Goal: Transaction & Acquisition: Obtain resource

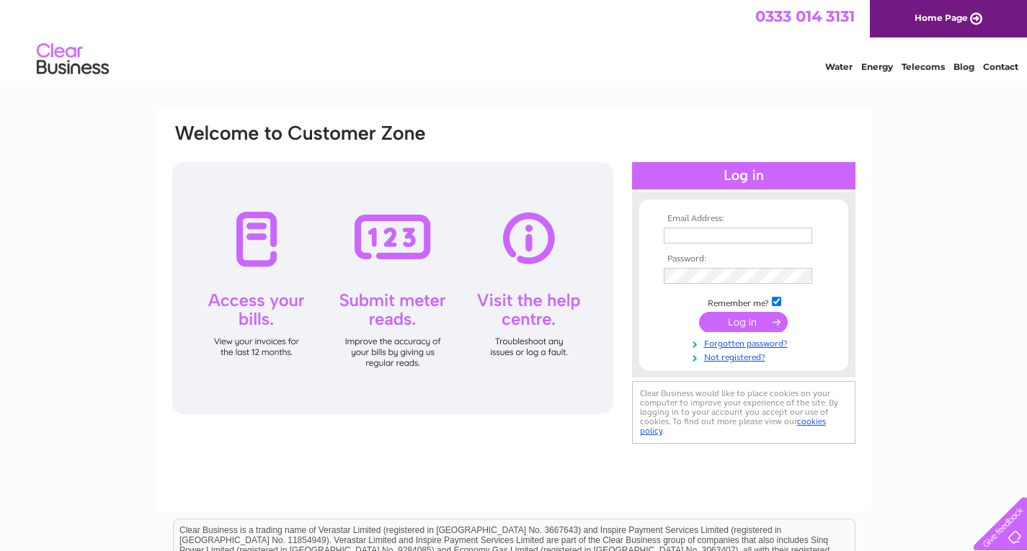
click at [682, 232] on input "text" at bounding box center [738, 236] width 148 height 16
click at [709, 231] on input "text" at bounding box center [739, 236] width 150 height 17
type input "kasia.vastano@highrange.co.uk"
click at [728, 327] on input "submit" at bounding box center [743, 324] width 89 height 20
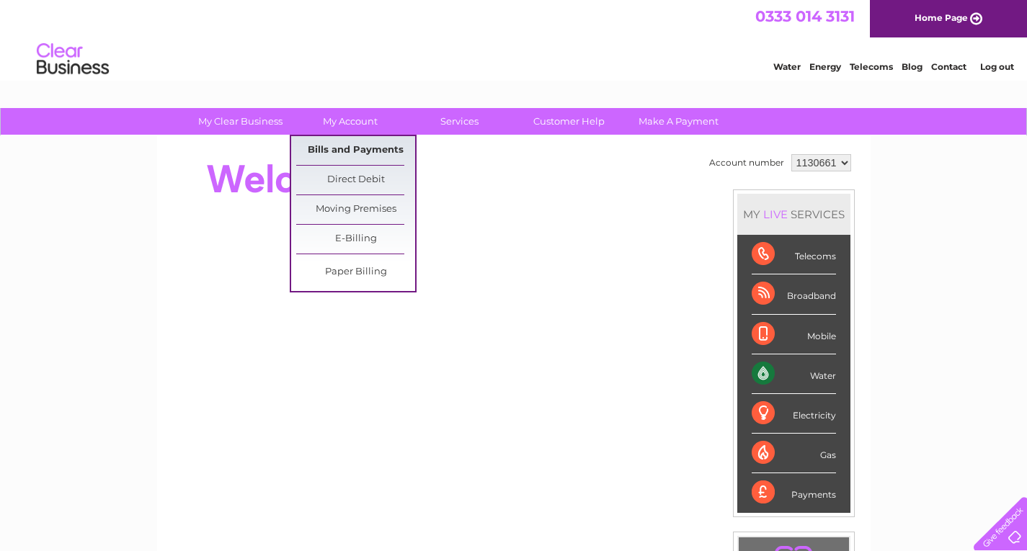
click at [350, 151] on link "Bills and Payments" at bounding box center [355, 150] width 119 height 29
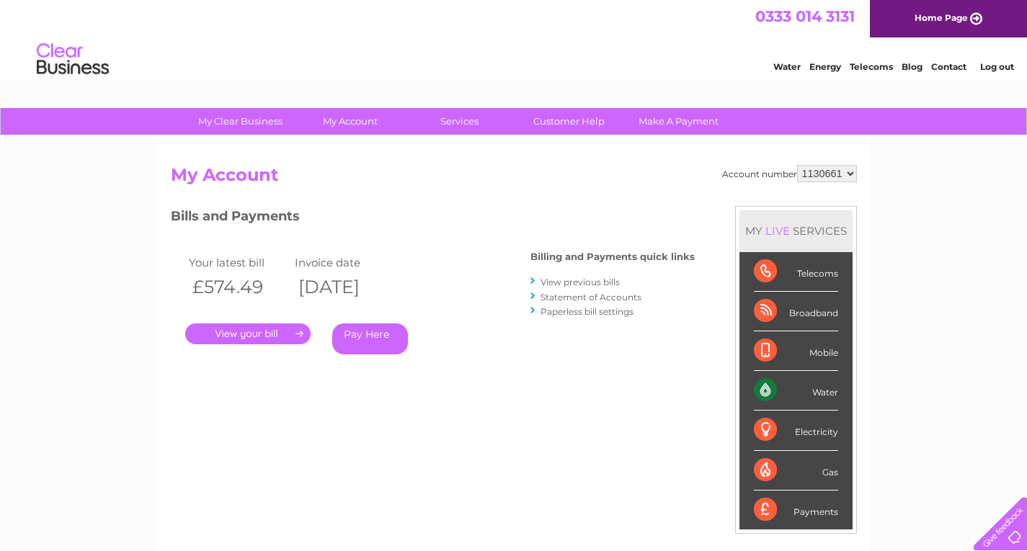
click at [259, 339] on link "." at bounding box center [247, 334] width 125 height 21
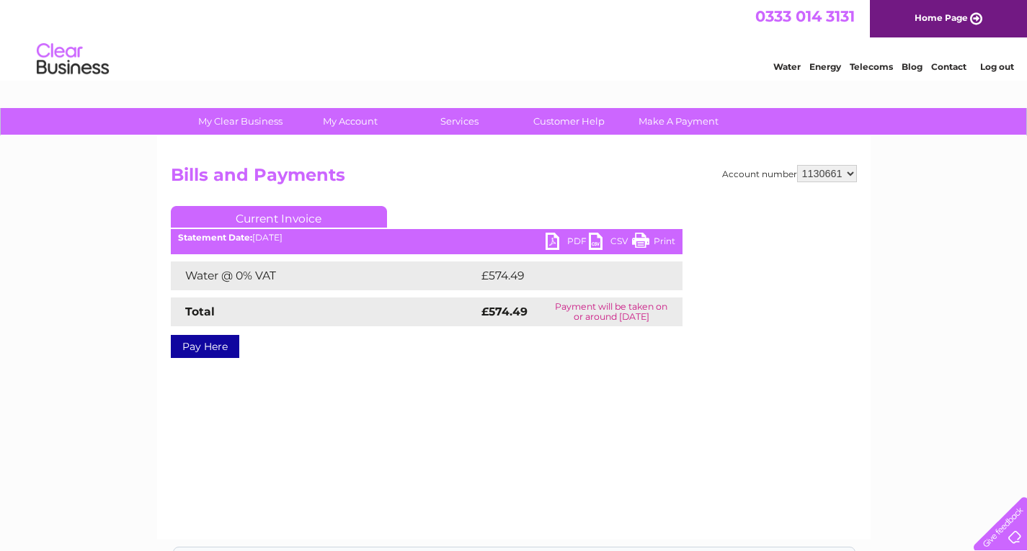
click at [579, 239] on link "PDF" at bounding box center [567, 243] width 43 height 21
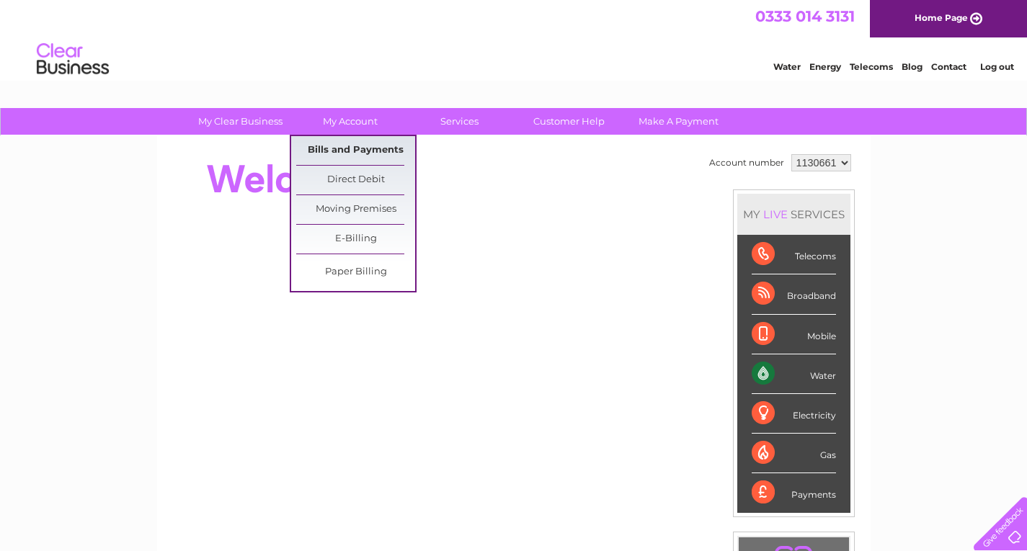
click at [335, 146] on link "Bills and Payments" at bounding box center [355, 150] width 119 height 29
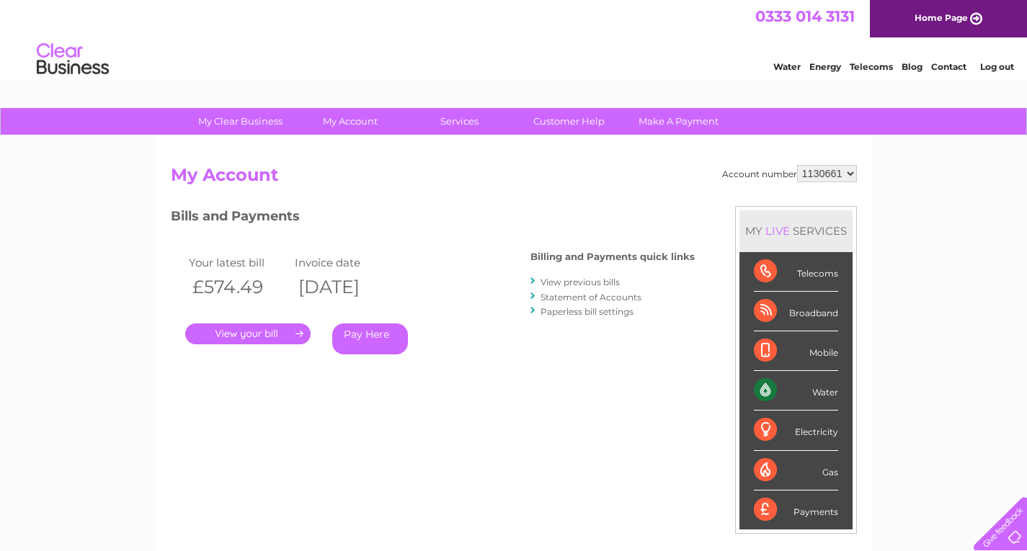
click at [557, 280] on link "View previous bills" at bounding box center [580, 282] width 79 height 11
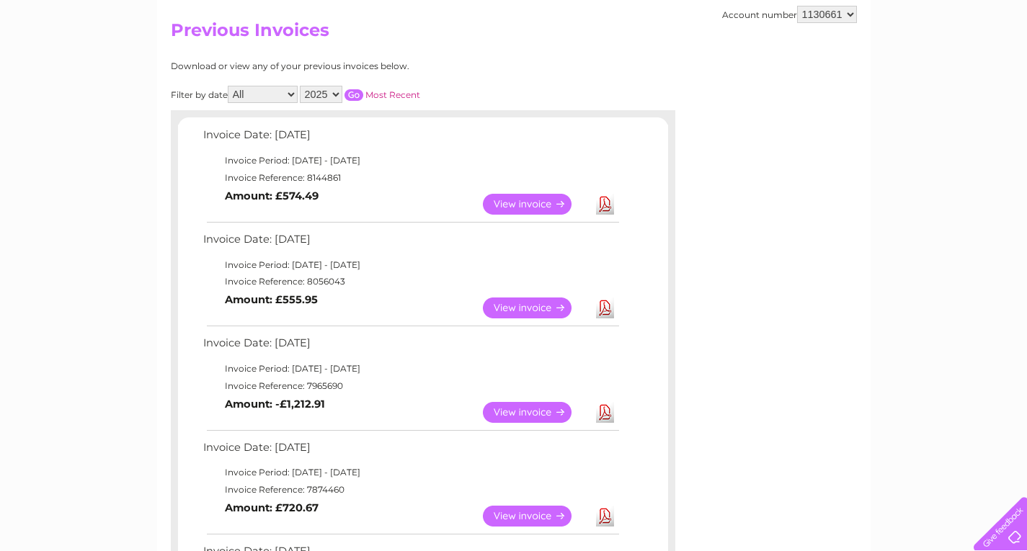
scroll to position [144, 0]
click at [544, 406] on link "View" at bounding box center [536, 413] width 106 height 21
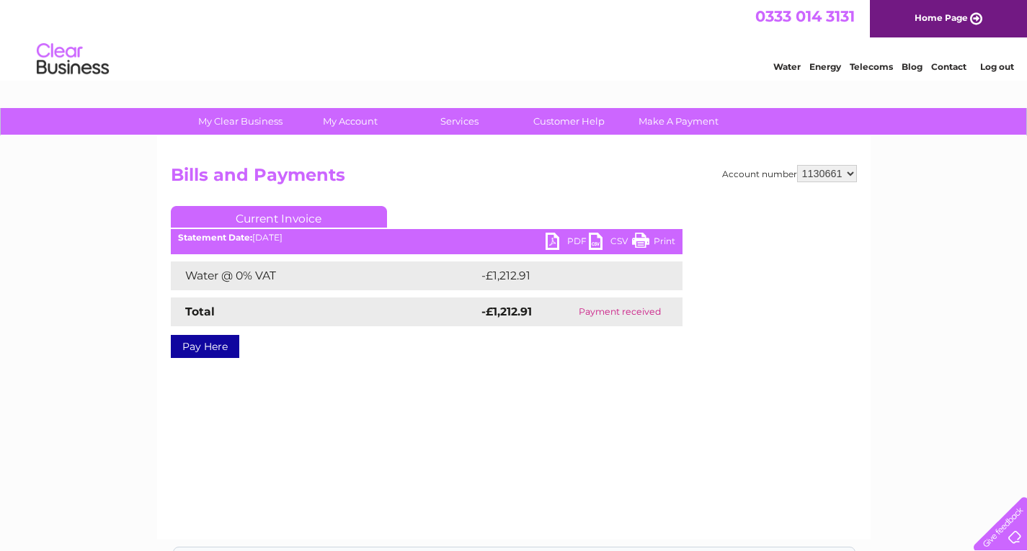
click at [551, 241] on link "PDF" at bounding box center [567, 243] width 43 height 21
